Goal: Navigation & Orientation: Find specific page/section

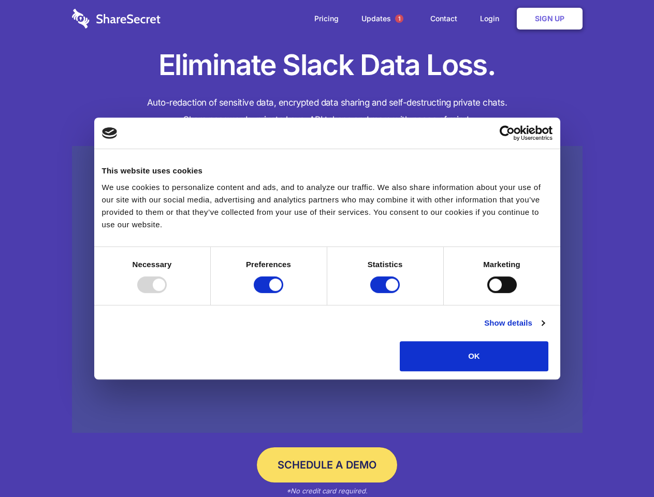
click at [167, 293] on div at bounding box center [152, 285] width 30 height 17
click at [283, 293] on input "Preferences" at bounding box center [269, 285] width 30 height 17
checkbox input "false"
click at [387, 293] on input "Statistics" at bounding box center [385, 285] width 30 height 17
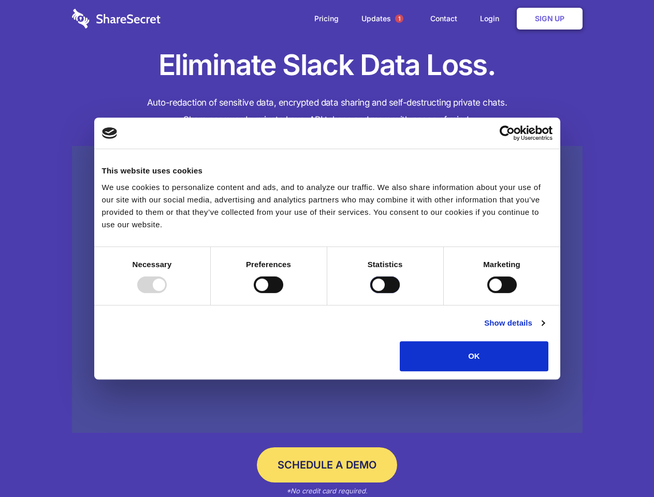
checkbox input "false"
click at [488, 293] on input "Marketing" at bounding box center [503, 285] width 30 height 17
checkbox input "true"
click at [545, 330] on link "Show details" at bounding box center [514, 323] width 60 height 12
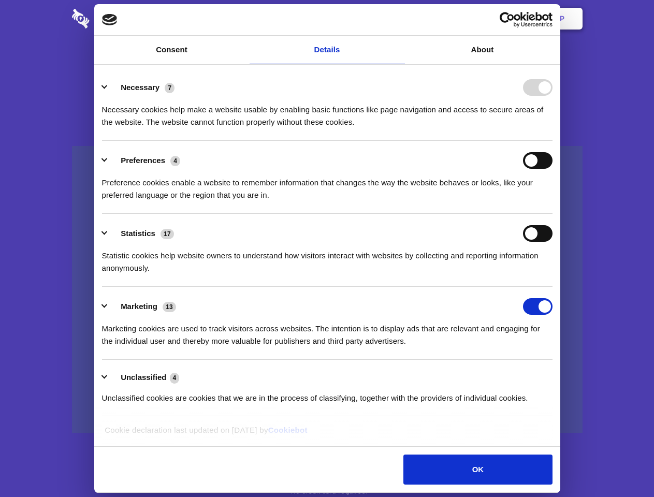
click at [553, 214] on li "Preferences 4 Preference cookies enable a website to remember information that …" at bounding box center [327, 177] width 451 height 73
click at [399, 19] on span "1" at bounding box center [399, 19] width 8 height 8
